Goal: Task Accomplishment & Management: Manage account settings

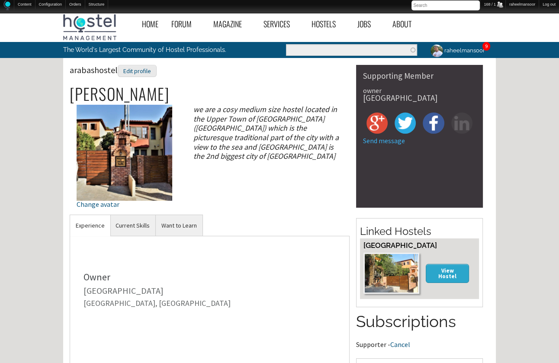
click at [452, 48] on link "raheelmansoor" at bounding box center [456, 50] width 66 height 17
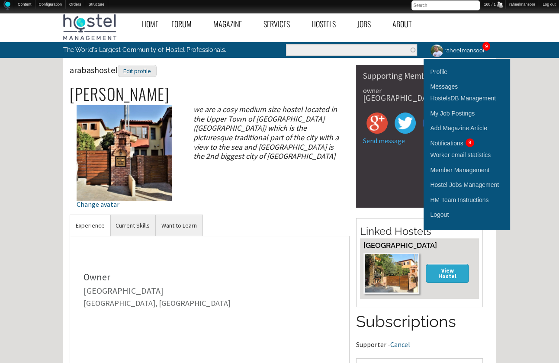
click at [529, 107] on div "Home Forum « Back Forum Forums Index « Back Forums Index New Posts Recent Activ…" at bounding box center [279, 295] width 559 height 573
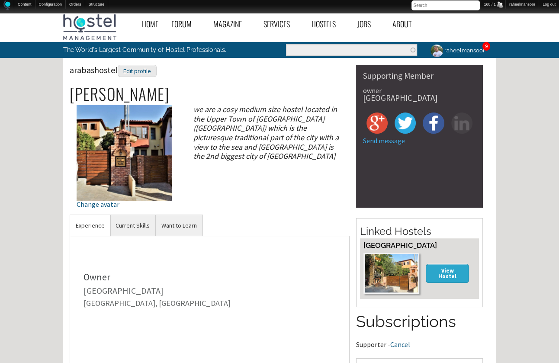
click at [527, 169] on div "Home Forum « Back Forum Forums Index « Back Forums Index New Posts Recent Activ…" at bounding box center [279, 295] width 559 height 573
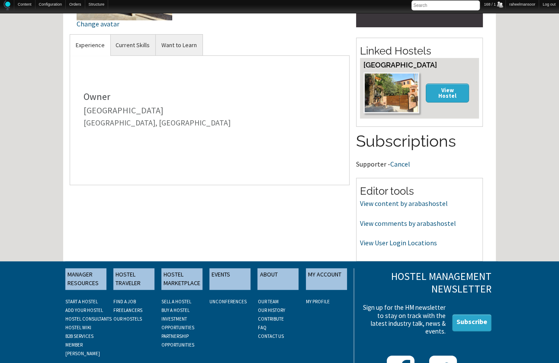
scroll to position [218, 0]
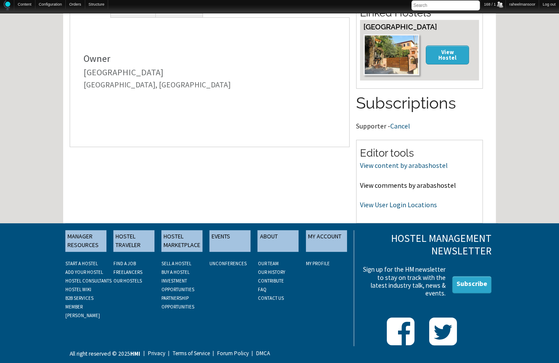
click at [402, 185] on link "View comments by arabashostel" at bounding box center [408, 185] width 96 height 9
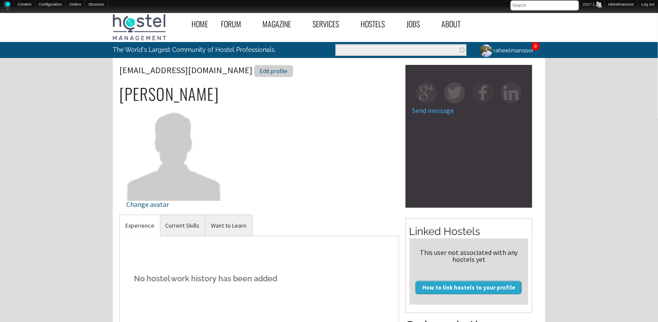
click at [254, 73] on div "Edit profile" at bounding box center [273, 71] width 39 height 13
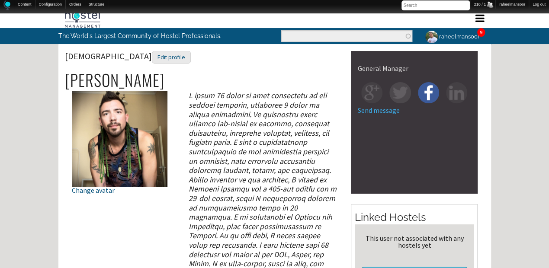
click at [152, 54] on div "Edit profile" at bounding box center [171, 57] width 39 height 13
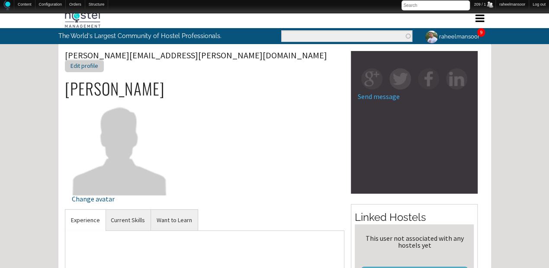
click at [104, 60] on div "Edit profile" at bounding box center [84, 66] width 39 height 13
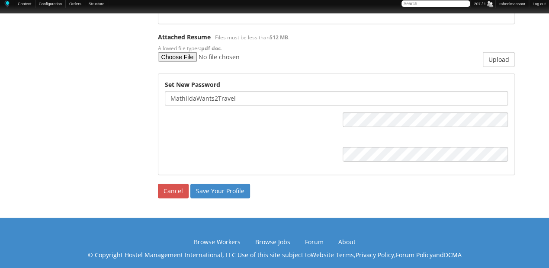
scroll to position [1196, 0]
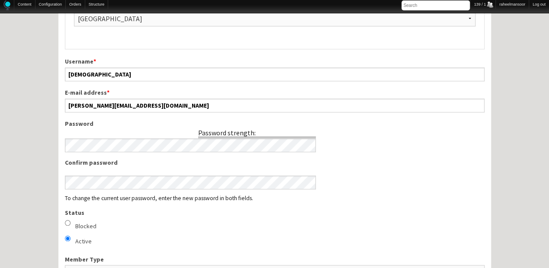
scroll to position [692, 0]
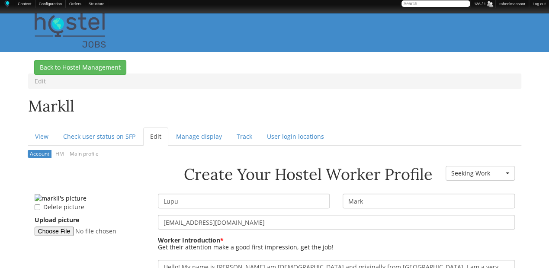
scroll to position [115, 0]
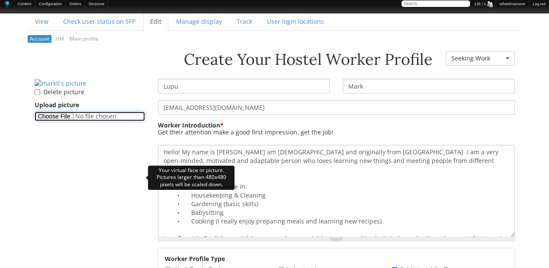
click at [61, 121] on input "Upload picture" at bounding box center [90, 117] width 110 height 10
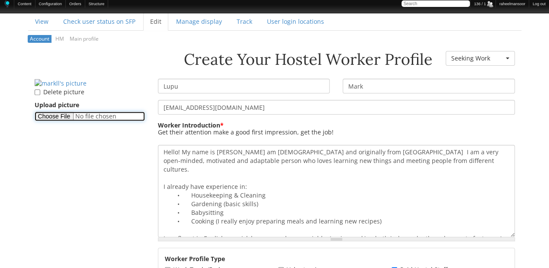
type input "C:\fakepath\Lupu-Mark.png"
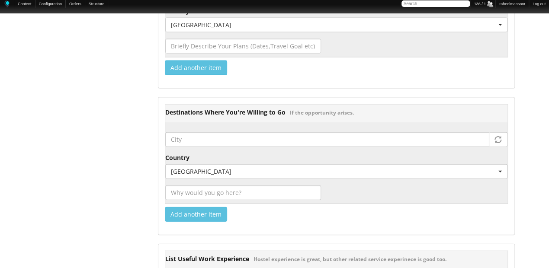
scroll to position [1153, 0]
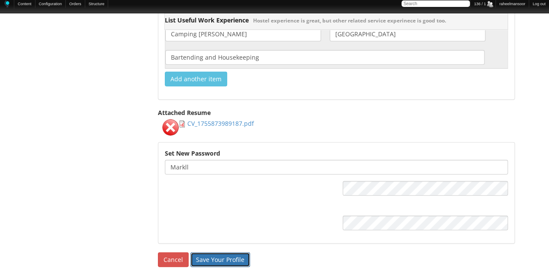
click at [220, 253] on input "Save Your Profile" at bounding box center [220, 260] width 60 height 15
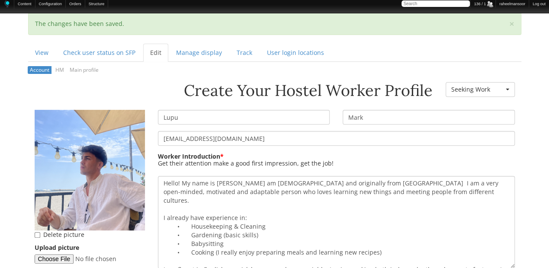
scroll to position [115, 0]
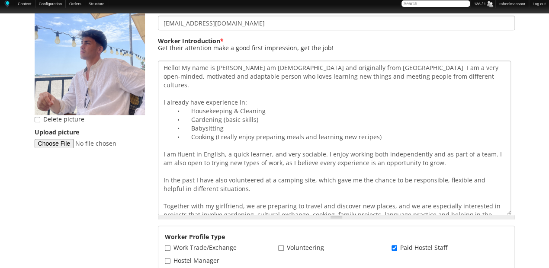
drag, startPoint x: 513, startPoint y: 151, endPoint x: 509, endPoint y: 214, distance: 62.4
click at [509, 214] on textarea "Hello! My name is Lupu MarkI am 21 years old and originally from Romania I am a…" at bounding box center [334, 138] width 353 height 155
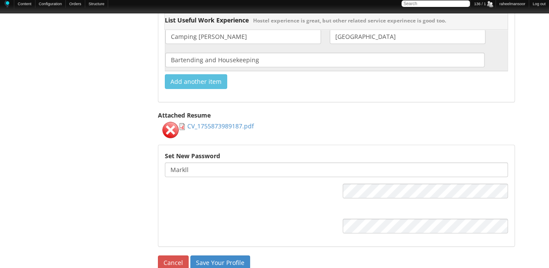
scroll to position [1245, 0]
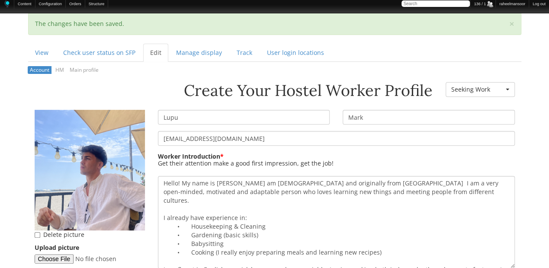
scroll to position [115, 0]
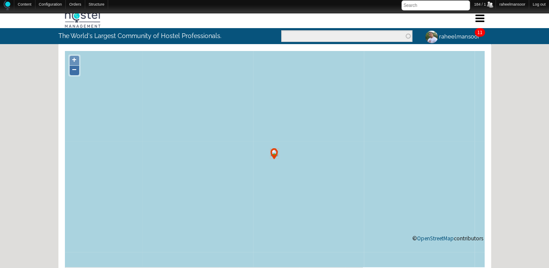
click at [74, 74] on link "−" at bounding box center [75, 71] width 10 height 10
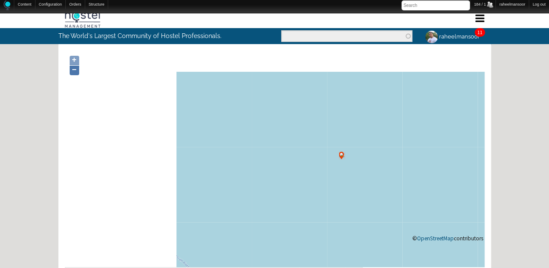
click at [74, 74] on link "−" at bounding box center [75, 71] width 10 height 10
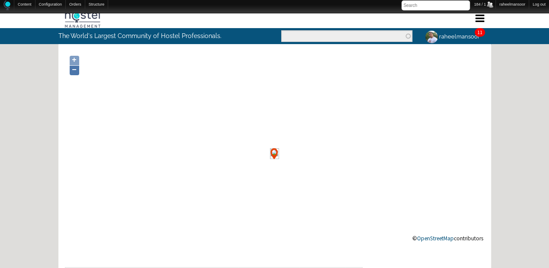
click at [74, 74] on link "−" at bounding box center [75, 71] width 10 height 10
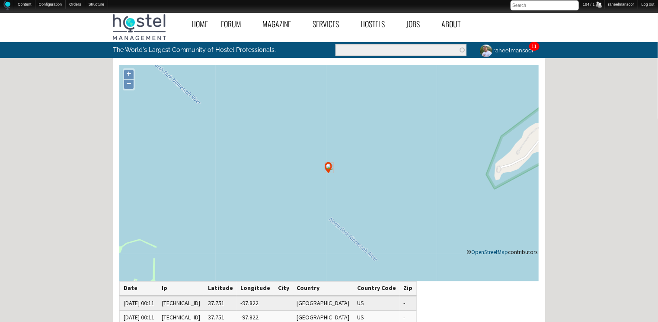
click at [548, 168] on div "Home Forum « Back Forum Forums Index « Back Forums Index New Posts Recent Activ…" at bounding box center [329, 271] width 658 height 525
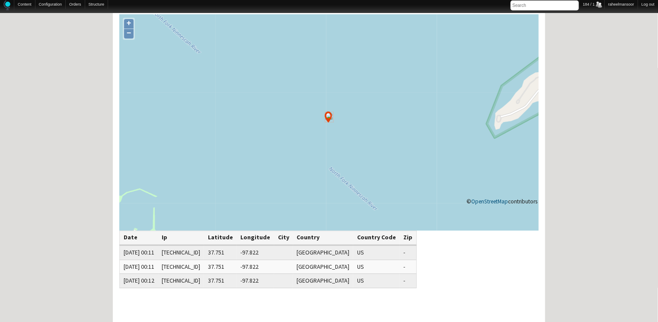
scroll to position [67, 0]
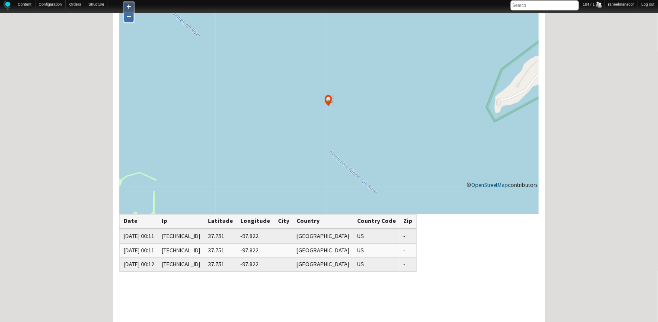
click at [129, 20] on link "−" at bounding box center [129, 18] width 10 height 10
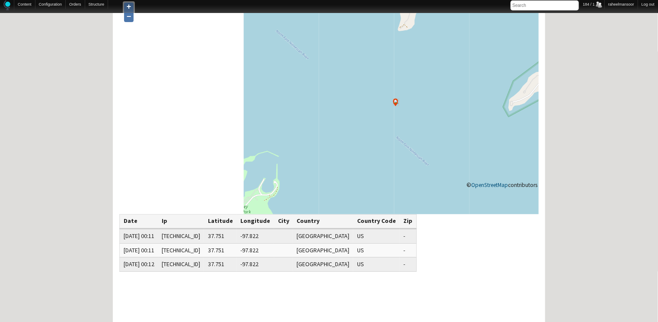
click at [129, 20] on link "−" at bounding box center [129, 18] width 10 height 10
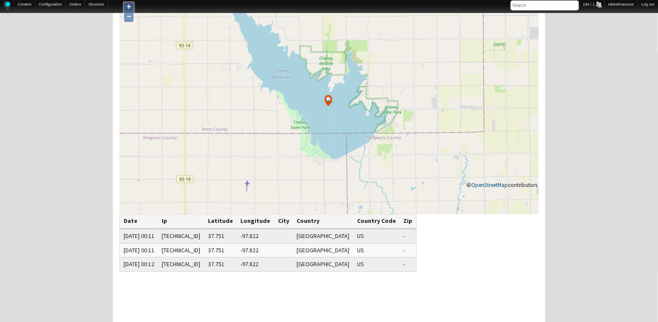
scroll to position [0, 0]
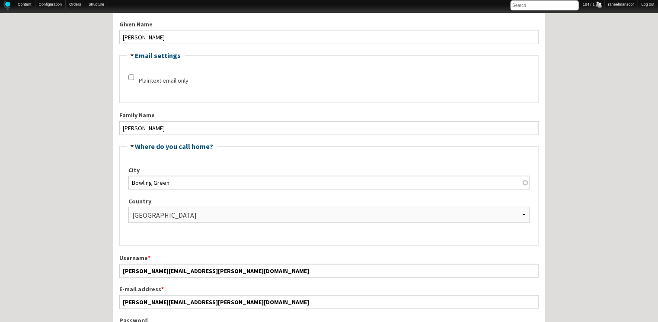
scroll to position [277, 0]
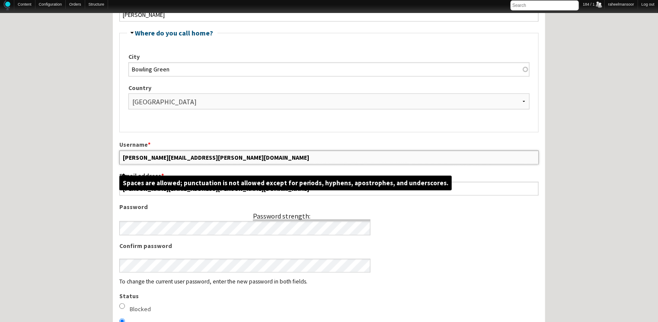
drag, startPoint x: 143, startPoint y: 156, endPoint x: 209, endPoint y: 162, distance: 66.9
click at [209, 162] on input "shonda.l.ellis@gmail.com" at bounding box center [328, 157] width 419 height 14
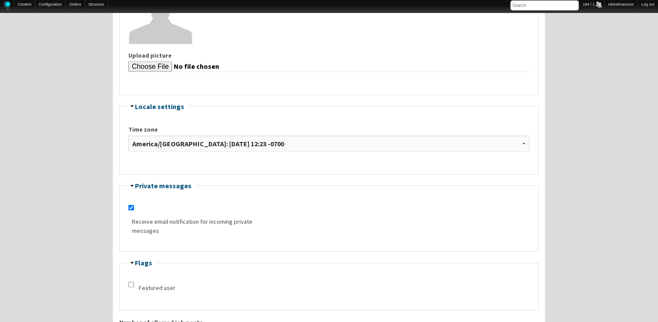
scroll to position [1083, 0]
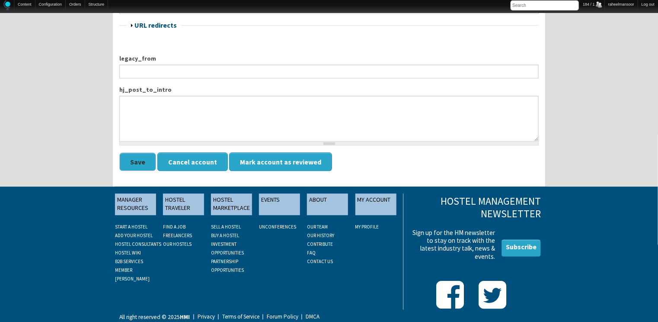
type input "shondae"
click at [136, 154] on button "Save" at bounding box center [137, 161] width 37 height 19
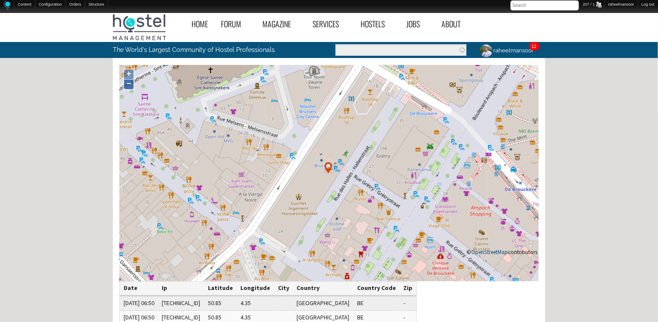
click at [130, 86] on link "−" at bounding box center [129, 85] width 10 height 10
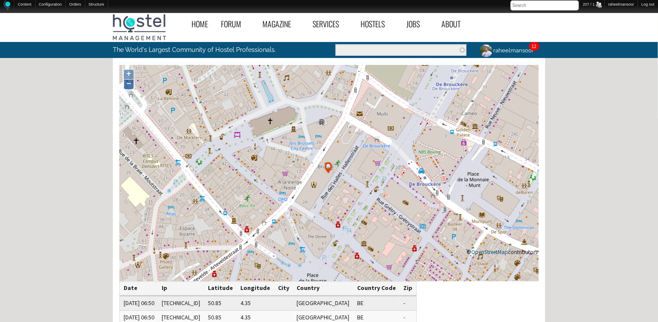
click at [129, 85] on link "−" at bounding box center [129, 85] width 10 height 10
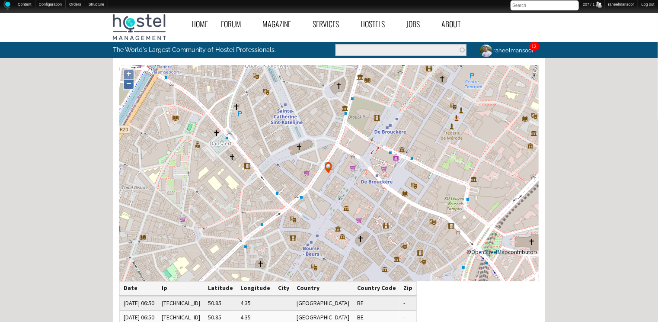
click at [129, 85] on link "−" at bounding box center [129, 85] width 10 height 10
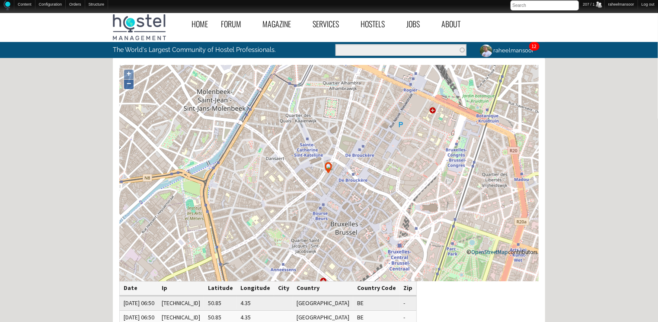
click at [129, 85] on link "−" at bounding box center [129, 85] width 10 height 10
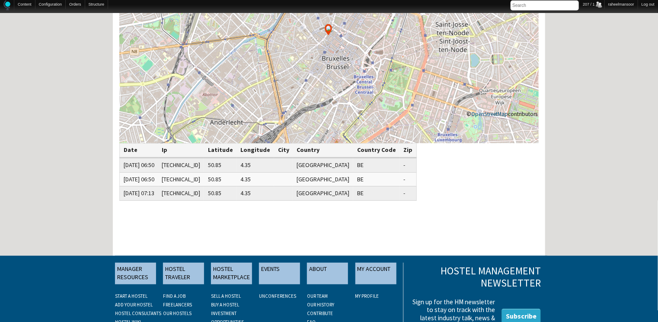
scroll to position [138, 0]
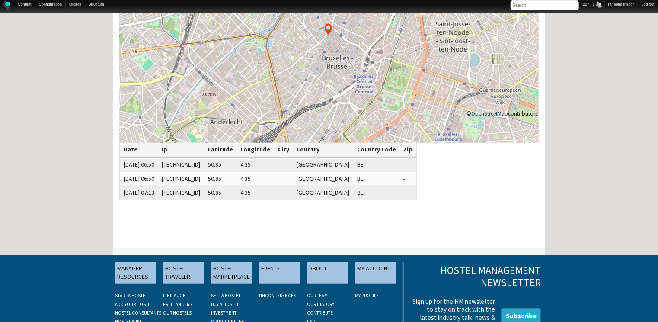
click at [590, 142] on div "Home Forum « Back Forum Forums Index « Back Forums Index New Posts Recent Activ…" at bounding box center [329, 132] width 658 height 525
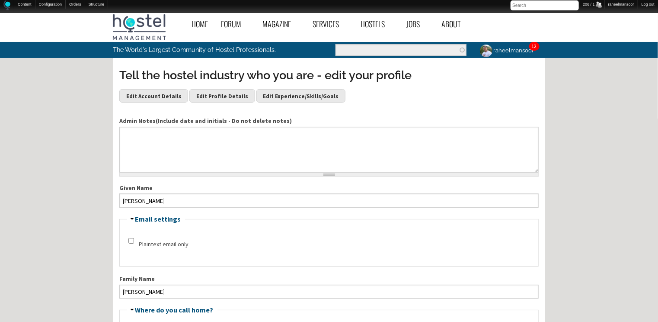
scroll to position [138, 0]
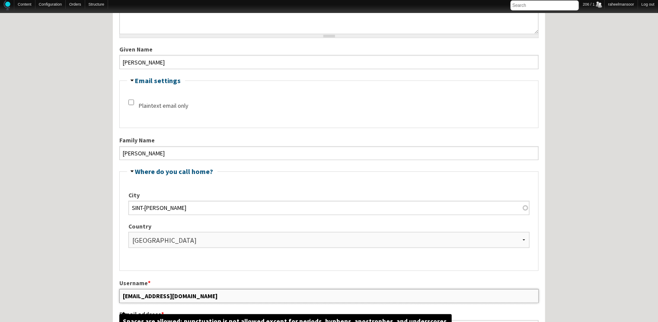
drag, startPoint x: 147, startPoint y: 294, endPoint x: 201, endPoint y: 288, distance: 54.0
click at [201, 289] on input "rfarnoud801@gmail.com" at bounding box center [328, 296] width 419 height 14
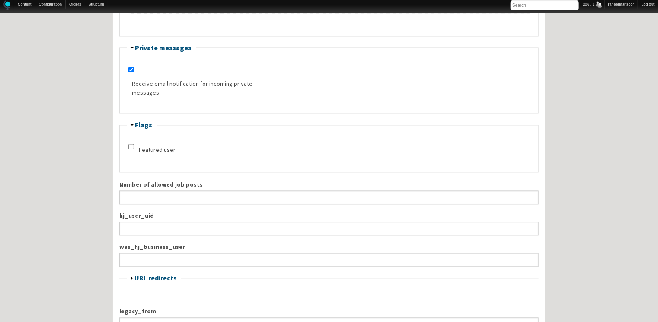
scroll to position [1083, 0]
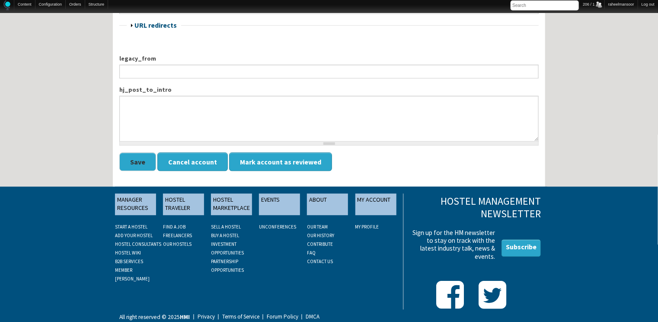
type input "rfarnoud"
click at [145, 154] on button "Save" at bounding box center [137, 161] width 37 height 19
